Goal: Task Accomplishment & Management: Use online tool/utility

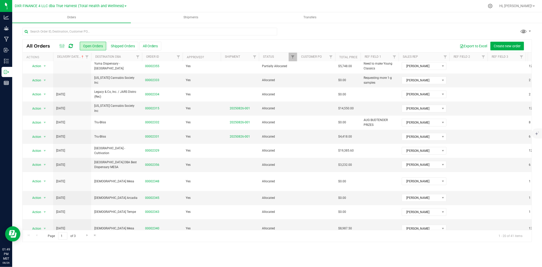
scroll to position [118, 0]
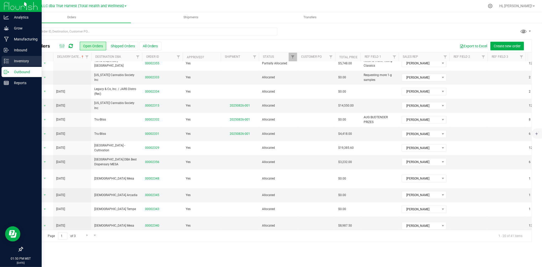
click at [15, 61] on p "Inventory" at bounding box center [24, 61] width 30 height 6
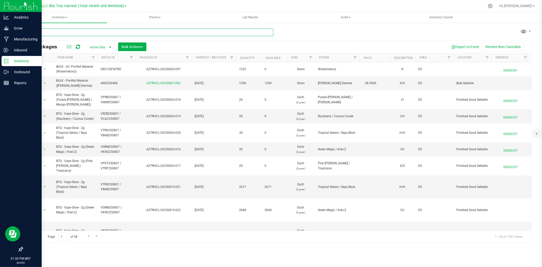
click at [130, 33] on input "text" at bounding box center [147, 32] width 251 height 8
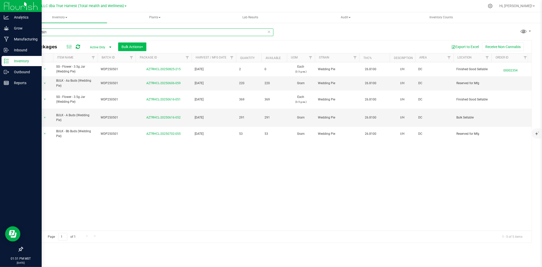
type input "wdp250501"
click at [136, 47] on span "Bulk Actions" at bounding box center [132, 47] width 22 height 4
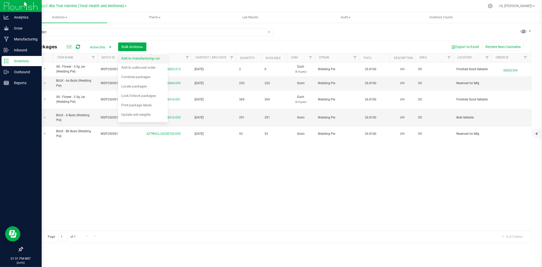
click at [140, 62] on div "Add to manufacturing run" at bounding box center [143, 59] width 45 height 8
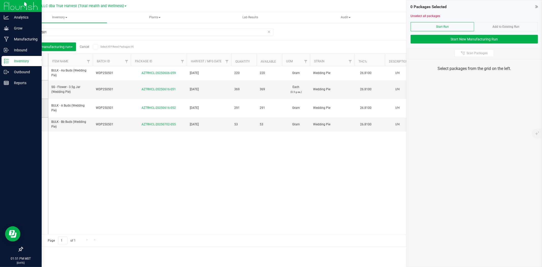
click at [32, 108] on icon at bounding box center [33, 108] width 3 height 0
click at [0, 0] on input "checkbox" at bounding box center [0, 0] width 0 height 0
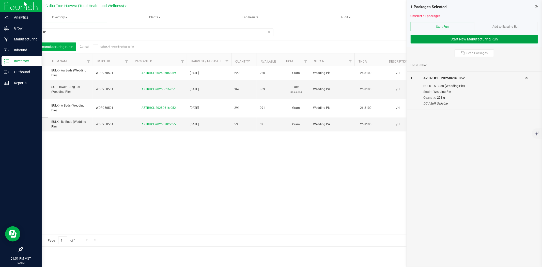
click at [495, 40] on button "Start New Manufacturing Run" at bounding box center [474, 39] width 127 height 9
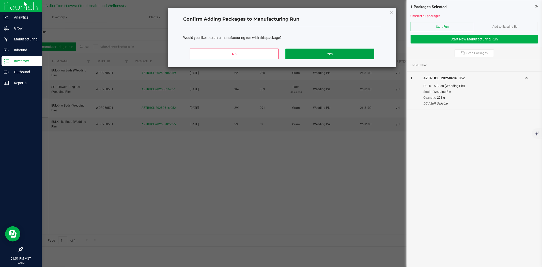
click at [343, 56] on button "Yes" at bounding box center [329, 54] width 89 height 11
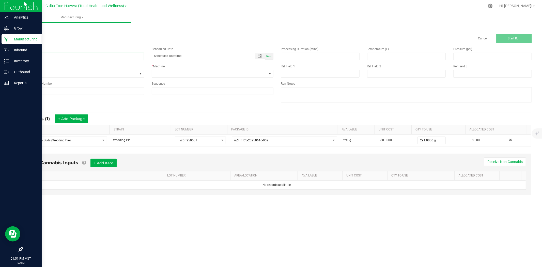
click at [130, 57] on input at bounding box center [83, 57] width 122 height 8
type input "Wedding Pie - 5G YOUNG CLASSIC"
click at [168, 74] on span at bounding box center [209, 73] width 115 height 7
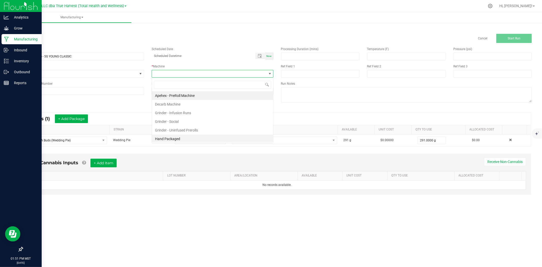
scroll to position [8, 121]
click at [175, 141] on li "Hand Packaged" at bounding box center [212, 138] width 121 height 9
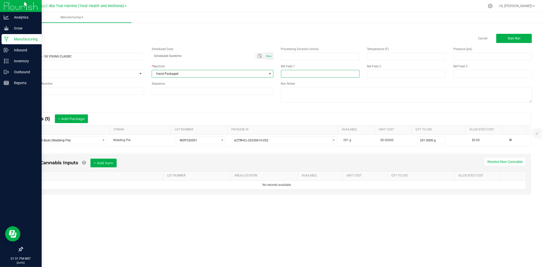
click at [304, 77] on input at bounding box center [320, 74] width 79 height 8
type input "5G YOUNG CLASSIC"
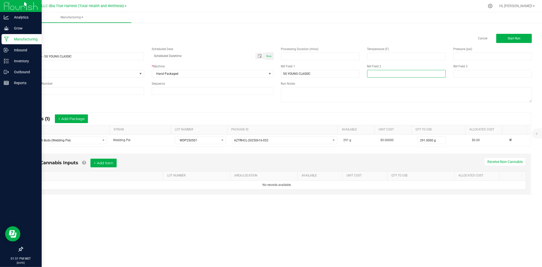
click at [426, 70] on input at bounding box center [406, 74] width 79 height 8
type input "8-25-25"
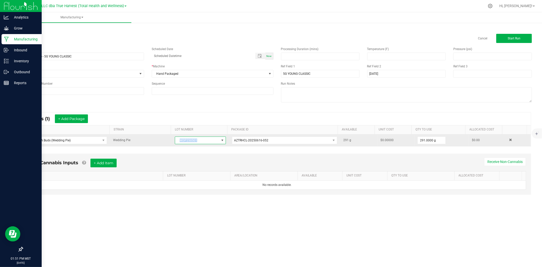
drag, startPoint x: 197, startPoint y: 140, endPoint x: 173, endPoint y: 139, distance: 23.7
click at [173, 139] on td "WDP250501" at bounding box center [200, 140] width 57 height 12
copy span "WDP250501"
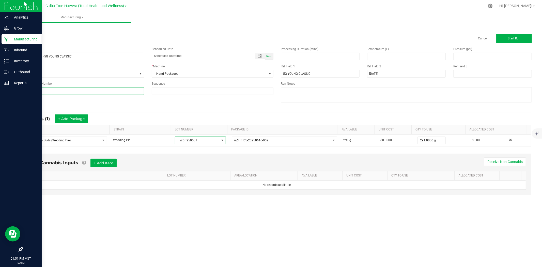
click at [104, 89] on input at bounding box center [83, 91] width 122 height 8
paste input "WDP250501"
type input "WDP250501"
click at [269, 122] on div "* Inputs (1) + Add Package" at bounding box center [276, 118] width 507 height 13
click at [106, 56] on input "Wedding Pie - 5G YOUNG CLASSIC" at bounding box center [83, 57] width 122 height 8
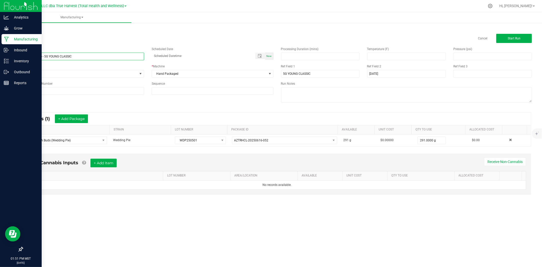
click at [106, 56] on input "Wedding Pie - 5G YOUNG CLASSIC" at bounding box center [83, 57] width 122 height 8
click at [86, 94] on input "WDP250501" at bounding box center [83, 91] width 122 height 8
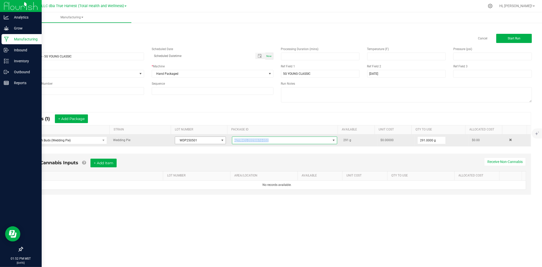
drag, startPoint x: 284, startPoint y: 142, endPoint x: 220, endPoint y: 142, distance: 63.5
click at [220, 142] on tr "BULK - A Buds (Wedding Pie) Wedding Pie WDP250501 AZTRHCL-20250616-052 291 g $0…" at bounding box center [276, 140] width 507 height 12
copy tr "AZTRHCL-20250616-052"
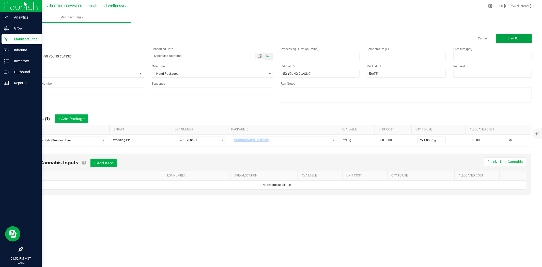
drag, startPoint x: 498, startPoint y: 39, endPoint x: 462, endPoint y: 46, distance: 36.7
click at [498, 39] on button "Start Run" at bounding box center [514, 38] width 36 height 9
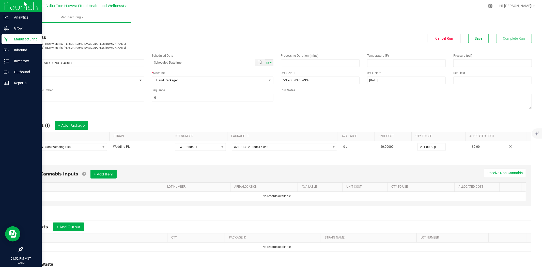
click at [34, 29] on link "< All Runs" at bounding box center [28, 29] width 13 height 4
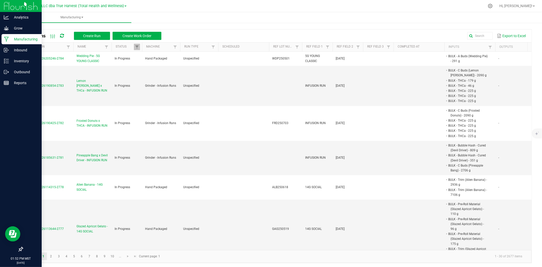
drag, startPoint x: 45, startPoint y: 64, endPoint x: 19, endPoint y: 64, distance: 26.7
click at [19, 64] on div "All Runs Create Run Create Work Order Export to Excel Extraction Name Status Ma…" at bounding box center [277, 145] width 530 height 246
copy table "MP-20250826205246-2784"
click at [6, 62] on icon at bounding box center [6, 60] width 5 height 5
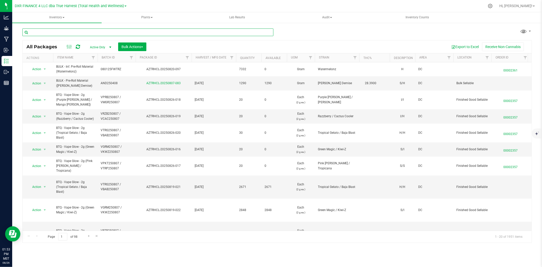
click at [85, 29] on input "text" at bounding box center [147, 32] width 251 height 8
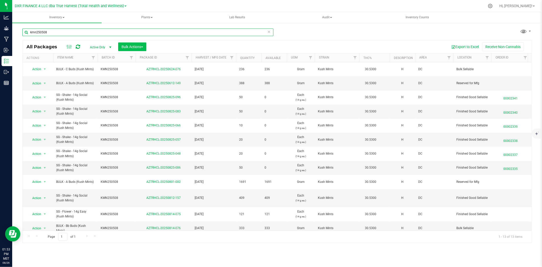
type input "kmn250508"
click at [129, 48] on span "Bulk Actions" at bounding box center [132, 47] width 22 height 4
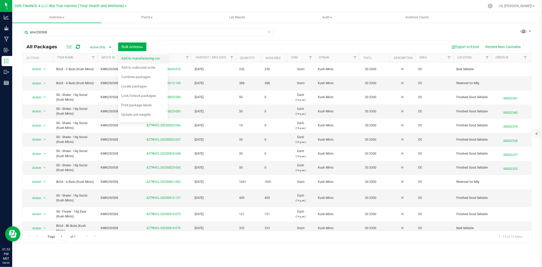
click at [131, 60] on span "Add to manufacturing run" at bounding box center [140, 58] width 38 height 4
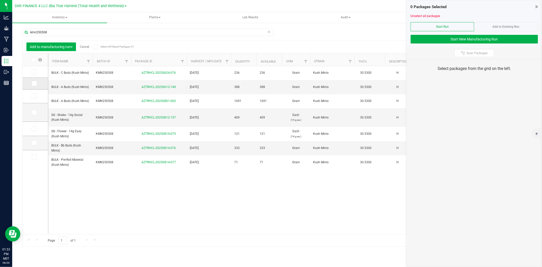
click at [34, 83] on icon at bounding box center [33, 83] width 3 height 0
click at [0, 0] on input "checkbox" at bounding box center [0, 0] width 0 height 0
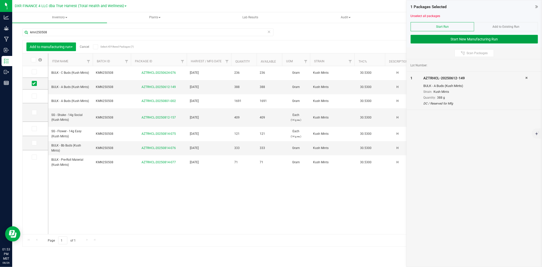
click at [477, 41] on button "Start New Manufacturing Run" at bounding box center [474, 39] width 127 height 9
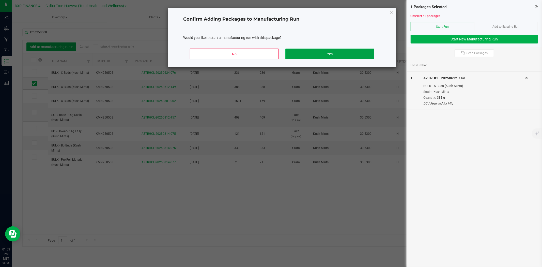
click at [363, 52] on button "Yes" at bounding box center [329, 54] width 89 height 11
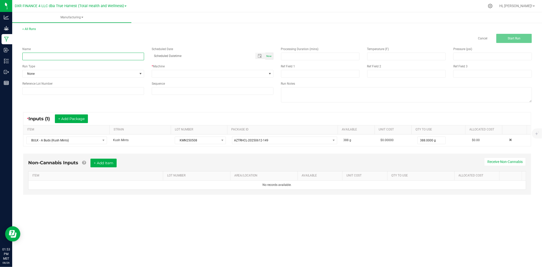
click at [105, 56] on input at bounding box center [83, 57] width 122 height 8
type input "Kush Mints - 5G YOUNG CLASSIC"
click at [297, 68] on div "Ref Field 1" at bounding box center [320, 66] width 79 height 5
click at [299, 78] on div "Processing Duration (mins) Temperature (F) Pressure (psi) Ref Field 1 Ref Field…" at bounding box center [406, 75] width 259 height 65
click at [299, 72] on input at bounding box center [320, 74] width 79 height 8
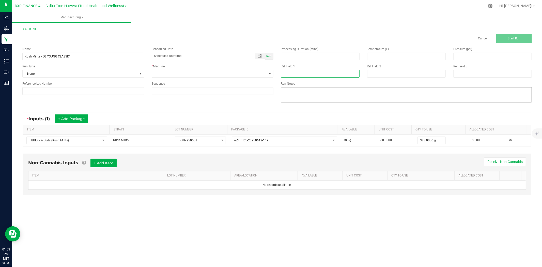
type input "5G YOUNG CLASSIC"
click at [380, 71] on input at bounding box center [406, 74] width 79 height 8
type input "8-25-25"
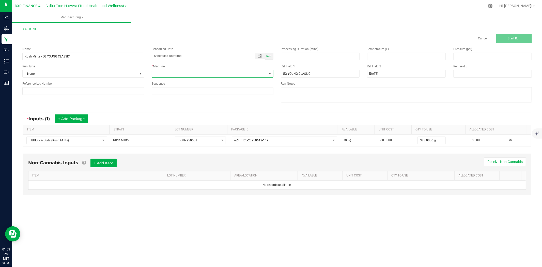
click at [210, 76] on span at bounding box center [209, 73] width 115 height 7
click at [208, 138] on li "Hand Packaged" at bounding box center [212, 138] width 121 height 9
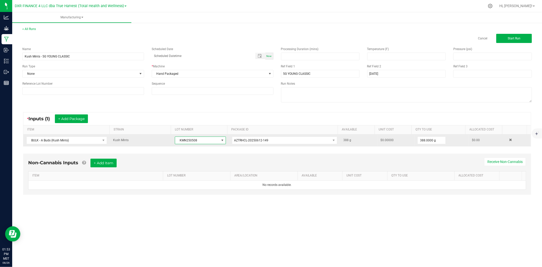
click at [210, 140] on span "KMN250508" at bounding box center [197, 140] width 44 height 7
drag, startPoint x: 202, startPoint y: 141, endPoint x: 166, endPoint y: 135, distance: 37.4
click at [166, 135] on tr "BULK - A Buds (Kush Mints) Kush Mints KMN250508 AZTRHCL-20250612-149 388 g $0.0…" at bounding box center [276, 140] width 507 height 12
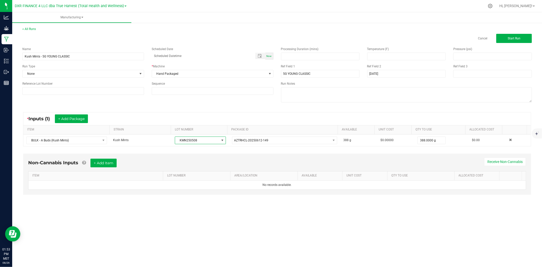
copy tr "KMN250508"
click at [115, 90] on input at bounding box center [83, 91] width 122 height 8
paste input "KMN250508"
click at [29, 92] on input "KMN250508" at bounding box center [83, 91] width 122 height 8
type input "KMN250508"
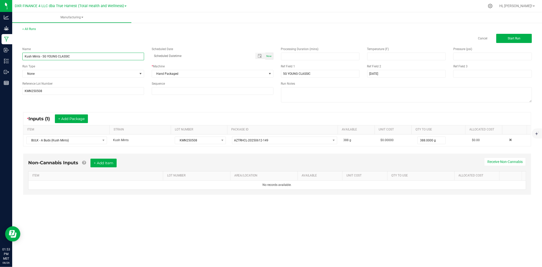
click at [88, 54] on input "Kush Mints - 5G YOUNG CLASSIC" at bounding box center [83, 57] width 122 height 8
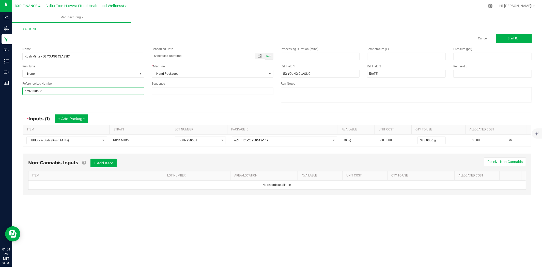
click at [64, 89] on input "KMN250508" at bounding box center [83, 91] width 122 height 8
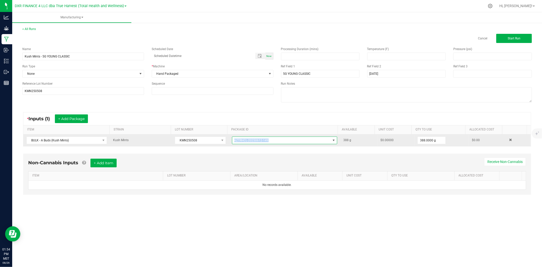
drag, startPoint x: 271, startPoint y: 140, endPoint x: 225, endPoint y: 140, distance: 45.7
click at [225, 140] on tr "BULK - A Buds (Kush Mints) Kush Mints KMN250508 AZTRHCL-20250612-149 388 g $0.0…" at bounding box center [276, 140] width 507 height 12
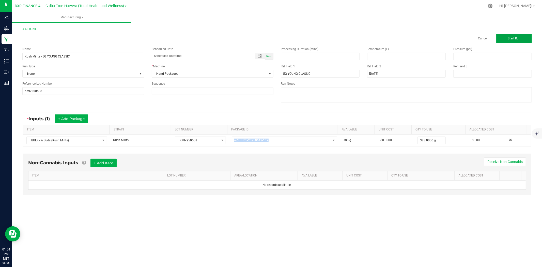
drag, startPoint x: 502, startPoint y: 39, endPoint x: 197, endPoint y: 63, distance: 305.3
click at [502, 39] on button "Start Run" at bounding box center [514, 38] width 36 height 9
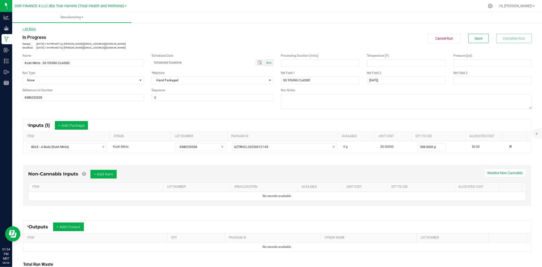
click at [35, 29] on link "< All Runs" at bounding box center [28, 29] width 13 height 4
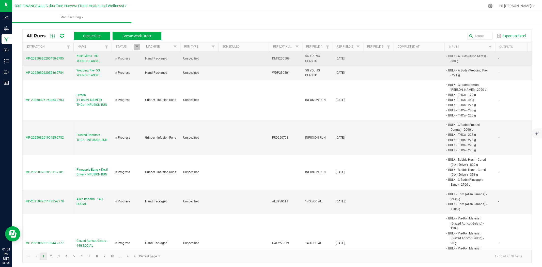
drag, startPoint x: 62, startPoint y: 59, endPoint x: 23, endPoint y: 60, distance: 38.4
click at [23, 60] on td "MP-20250826205450-2785" at bounding box center [48, 59] width 51 height 14
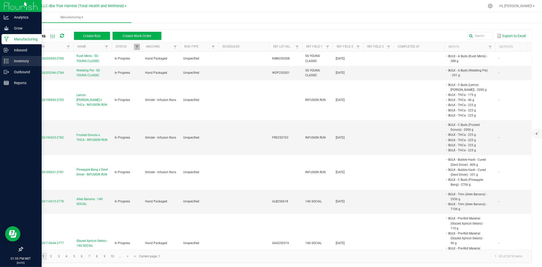
click at [11, 64] on div "Inventory" at bounding box center [22, 61] width 40 height 10
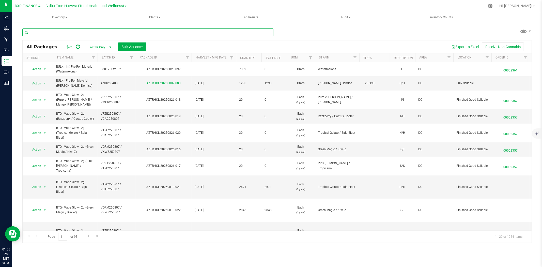
click at [98, 30] on input "text" at bounding box center [147, 32] width 251 height 8
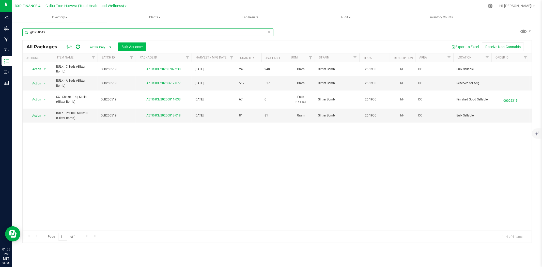
type input "glb250519"
click at [133, 46] on span "Bulk Actions" at bounding box center [132, 47] width 22 height 4
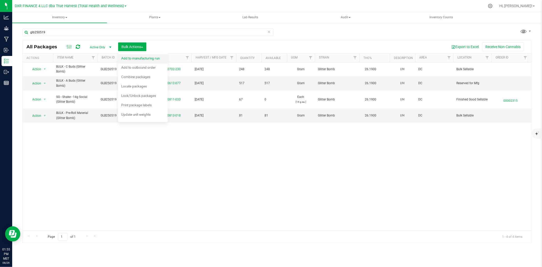
click at [135, 57] on span "Add to manufacturing run" at bounding box center [140, 58] width 38 height 4
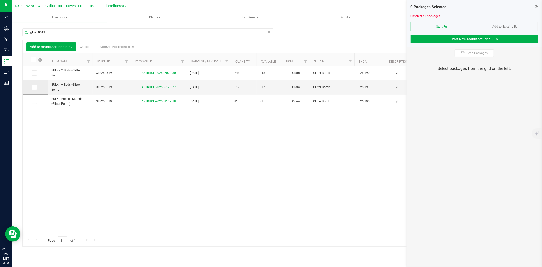
click at [35, 87] on icon at bounding box center [33, 87] width 3 height 0
click at [0, 0] on input "checkbox" at bounding box center [0, 0] width 0 height 0
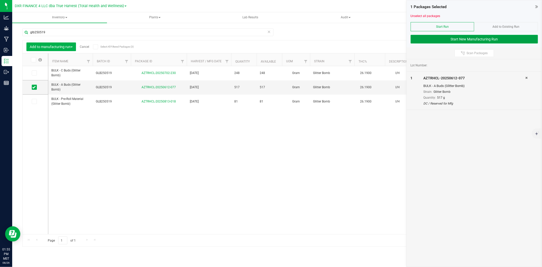
click at [470, 41] on button "Start New Manufacturing Run" at bounding box center [474, 39] width 127 height 9
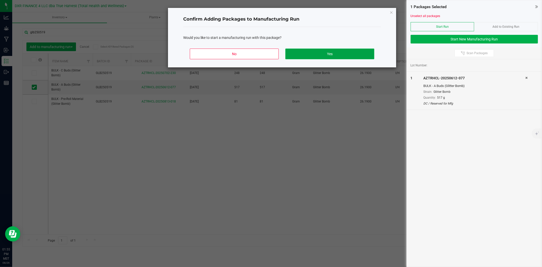
click at [322, 55] on button "Yes" at bounding box center [329, 54] width 89 height 11
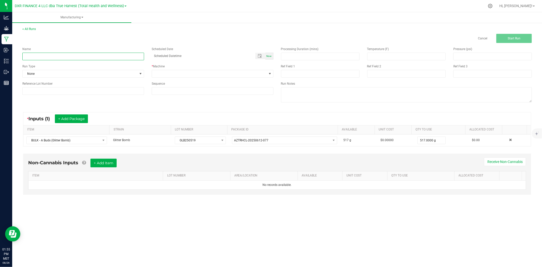
click at [82, 59] on input at bounding box center [83, 57] width 122 height 8
type input "Glitter Bomb - 5G YOUNG CLASSIC"
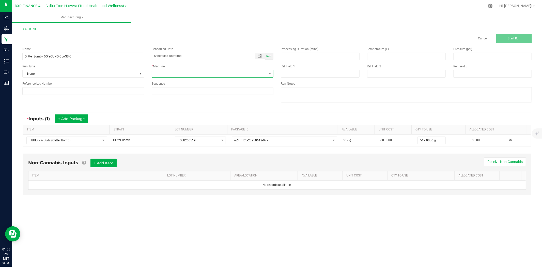
click at [173, 72] on span at bounding box center [209, 73] width 115 height 7
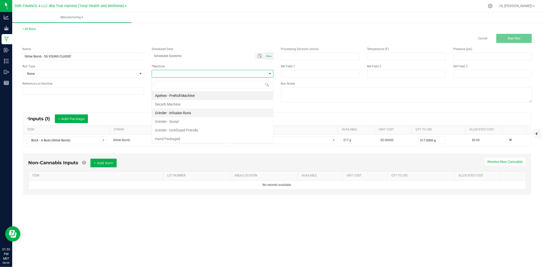
scroll to position [8, 121]
click at [184, 139] on li "Hand Packaged" at bounding box center [212, 138] width 121 height 9
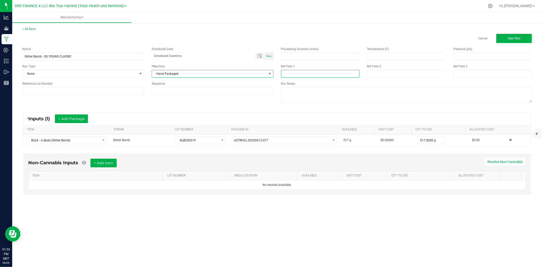
click at [289, 73] on input at bounding box center [320, 74] width 79 height 8
type input "5G YOUNG CLASSIC"
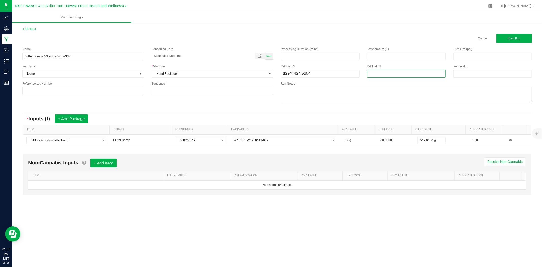
drag, startPoint x: 367, startPoint y: 74, endPoint x: 372, endPoint y: 75, distance: 4.8
click at [367, 74] on input at bounding box center [406, 74] width 79 height 8
type input "8-25-25"
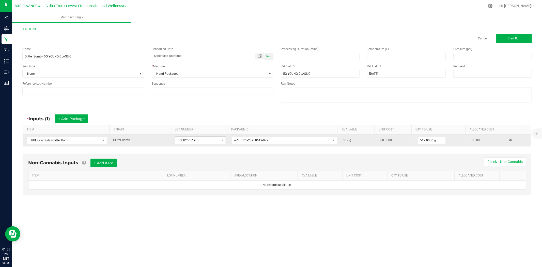
drag, startPoint x: 203, startPoint y: 136, endPoint x: 200, endPoint y: 143, distance: 7.5
click at [202, 138] on td "GLB250519" at bounding box center [200, 140] width 57 height 12
click at [199, 143] on span "GLB250519" at bounding box center [197, 140] width 44 height 7
drag, startPoint x: 198, startPoint y: 141, endPoint x: 162, endPoint y: 140, distance: 36.4
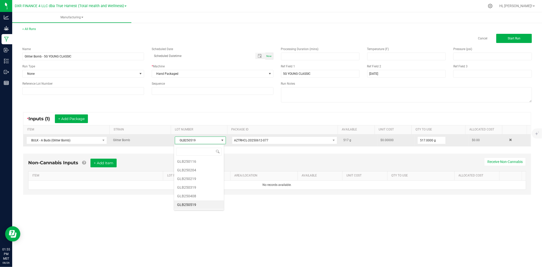
click at [162, 140] on tr "BULK - A Buds (Glitter Bomb) Glitter Bomb GLB250519 AZTRHCL-20250612-077 517 g …" at bounding box center [276, 140] width 507 height 12
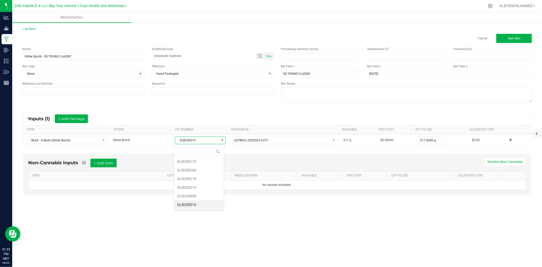
copy tr "GLB250519"
click at [104, 87] on input at bounding box center [83, 91] width 122 height 8
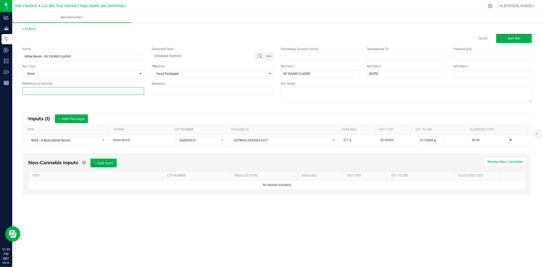
paste input "GLB250519"
click at [29, 90] on input "GLB250519" at bounding box center [83, 91] width 122 height 8
type input "GLB250519"
click at [112, 58] on input "Glitter Bomb - 5G YOUNG CLASSIC" at bounding box center [83, 57] width 122 height 8
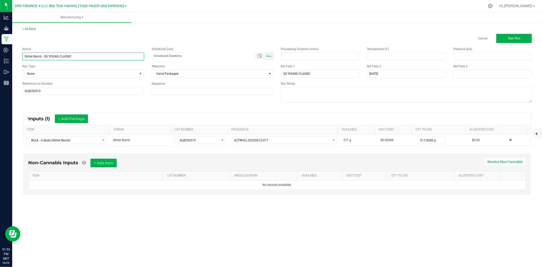
click at [112, 58] on input "Glitter Bomb - 5G YOUNG CLASSIC" at bounding box center [83, 57] width 122 height 8
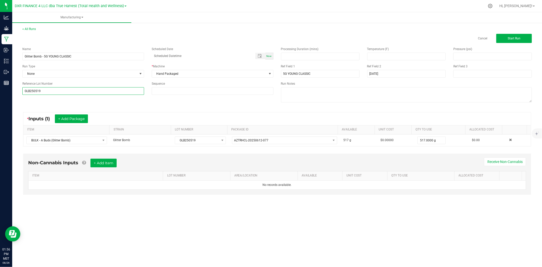
click at [66, 90] on input "GLB250519" at bounding box center [83, 91] width 122 height 8
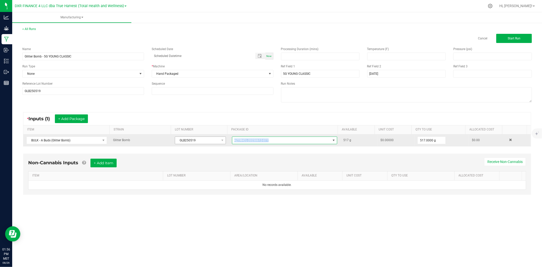
drag, startPoint x: 277, startPoint y: 139, endPoint x: 217, endPoint y: 143, distance: 59.6
click at [217, 143] on tr "BULK - A Buds (Glitter Bomb) Glitter Bomb GLB250519 AZTRHCL-20250612-077 517 g …" at bounding box center [276, 140] width 507 height 12
copy tr "AZTRHCL-20250612-077"
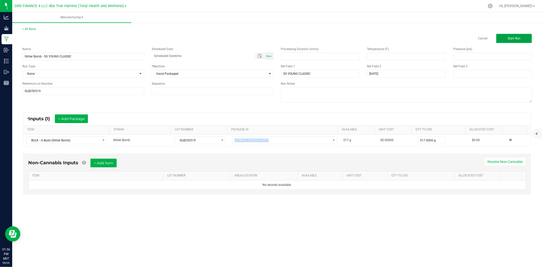
click at [514, 42] on button "Start Run" at bounding box center [514, 38] width 36 height 9
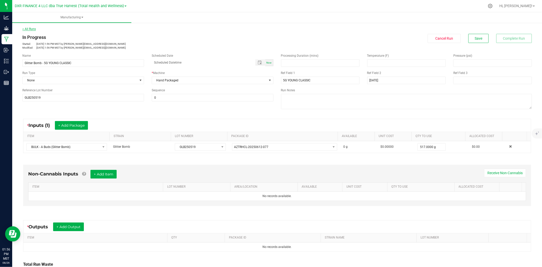
click at [31, 27] on link "< All Runs" at bounding box center [28, 29] width 13 height 4
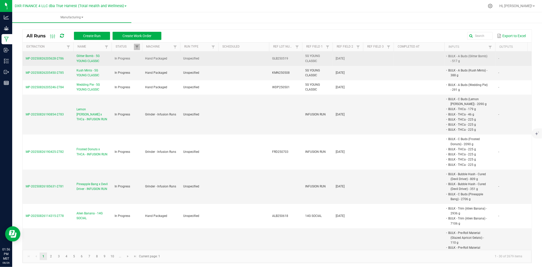
drag, startPoint x: 59, startPoint y: 62, endPoint x: 25, endPoint y: 56, distance: 35.0
click at [25, 56] on td "MP-20250826205628-2786" at bounding box center [48, 59] width 51 height 14
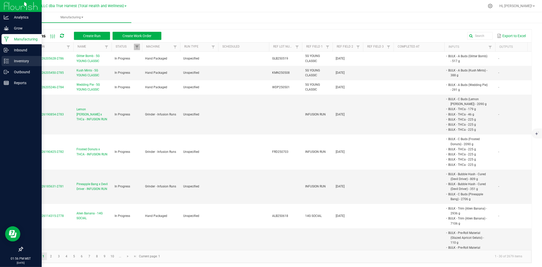
click at [7, 65] on div "Inventory" at bounding box center [22, 61] width 40 height 10
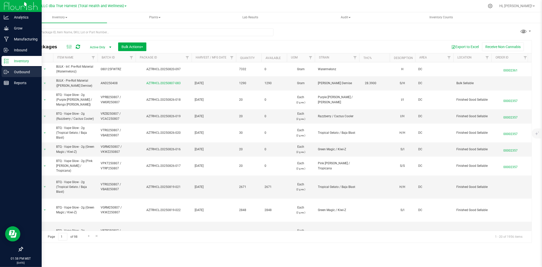
click at [10, 74] on p "Outbound" at bounding box center [24, 72] width 30 height 6
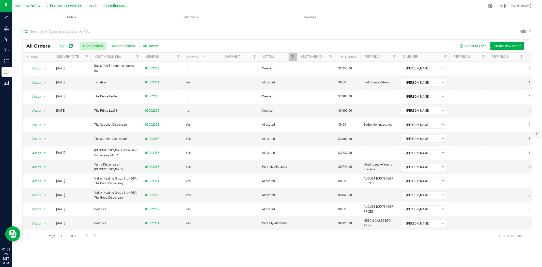
click at [80, 58] on th "Delivery Date" at bounding box center [72, 57] width 38 height 9
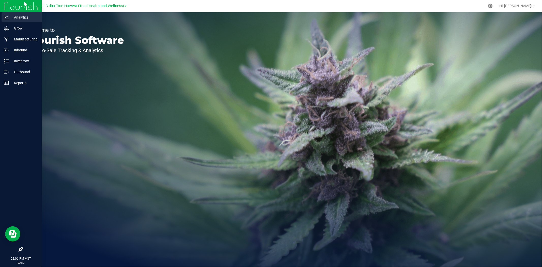
click at [19, 19] on p "Analytics" at bounding box center [24, 17] width 30 height 6
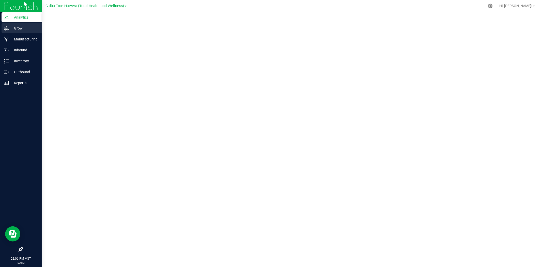
click at [13, 26] on p "Grow" at bounding box center [24, 28] width 30 height 6
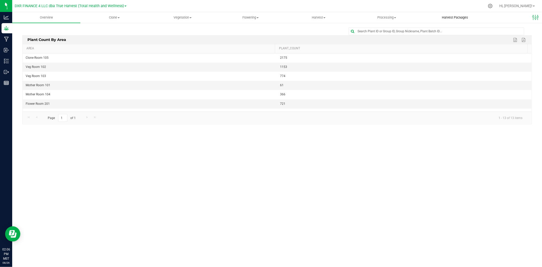
click at [470, 17] on span "Harvest Packages" at bounding box center [455, 17] width 40 height 5
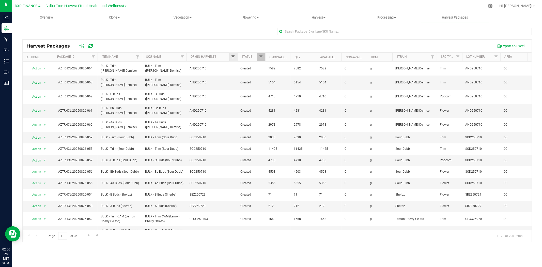
click at [232, 56] on span "Filter" at bounding box center [233, 57] width 4 height 4
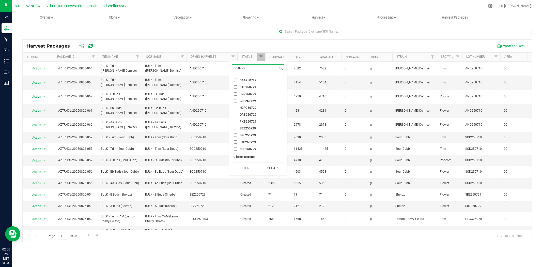
type input "250729"
click at [235, 80] on input "BAA250729" at bounding box center [235, 80] width 3 height 3
checkbox input "true"
click at [235, 85] on li "BTB250729" at bounding box center [258, 86] width 52 height 5
click at [235, 85] on input "BTB250729" at bounding box center [235, 86] width 3 height 3
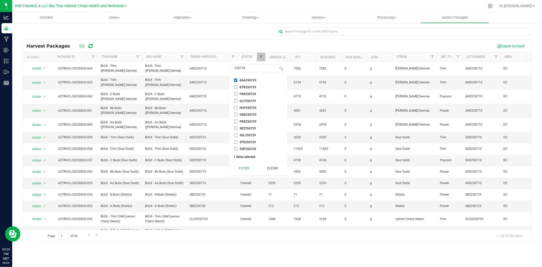
checkbox input "true"
click at [236, 78] on li "BAA250729" at bounding box center [258, 79] width 52 height 5
click at [234, 79] on input "BAA250729" at bounding box center [235, 80] width 3 height 3
checkbox input "false"
click at [235, 93] on input "FRR250729" at bounding box center [235, 93] width 3 height 3
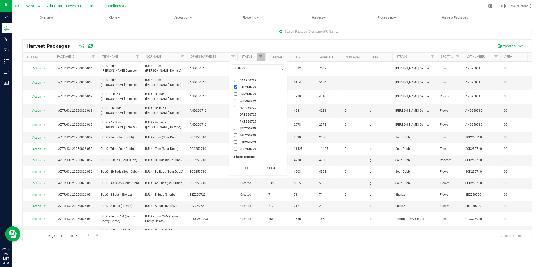
checkbox input "true"
click at [235, 99] on input "GLF250729" at bounding box center [235, 100] width 3 height 3
checkbox input "true"
click at [235, 108] on input "HCP250729" at bounding box center [235, 107] width 3 height 3
checkbox input "true"
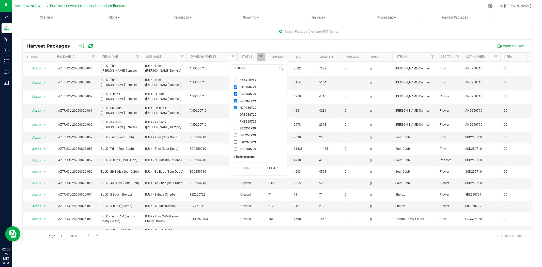
click at [234, 121] on input "PKB250729" at bounding box center [235, 121] width 3 height 3
checkbox input "true"
click at [235, 129] on input "SBZ250729" at bounding box center [235, 128] width 3 height 3
checkbox input "true"
click at [237, 133] on input "SGL250729" at bounding box center [235, 134] width 3 height 3
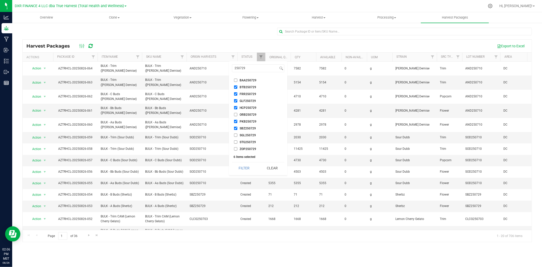
checkbox input "true"
click at [237, 140] on input "STG250729" at bounding box center [235, 141] width 3 height 3
checkbox input "true"
click at [235, 150] on input "ZOP250729" at bounding box center [235, 148] width 3 height 3
checkbox input "true"
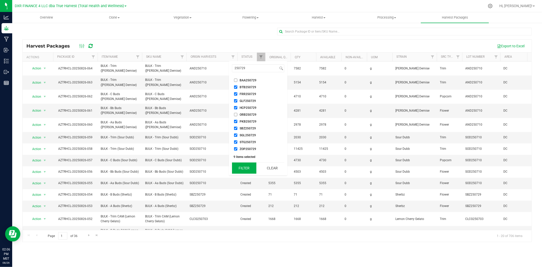
click at [250, 170] on button "Filter" at bounding box center [244, 167] width 24 height 11
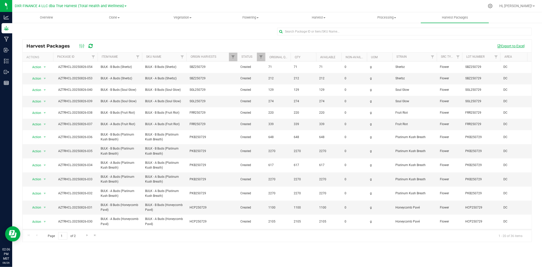
click at [522, 48] on button "Export to Excel" at bounding box center [511, 46] width 34 height 9
